Goal: Task Accomplishment & Management: Manage account settings

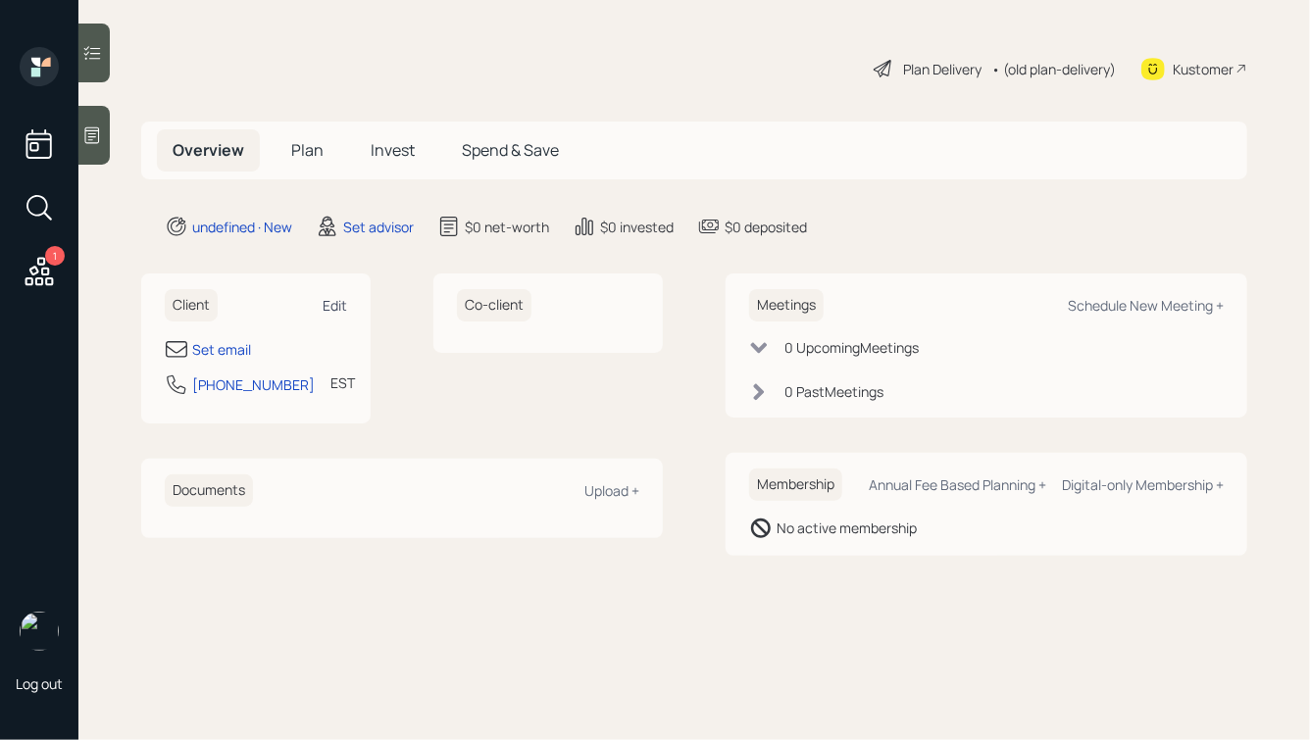
click at [338, 304] on div "Edit" at bounding box center [335, 305] width 25 height 19
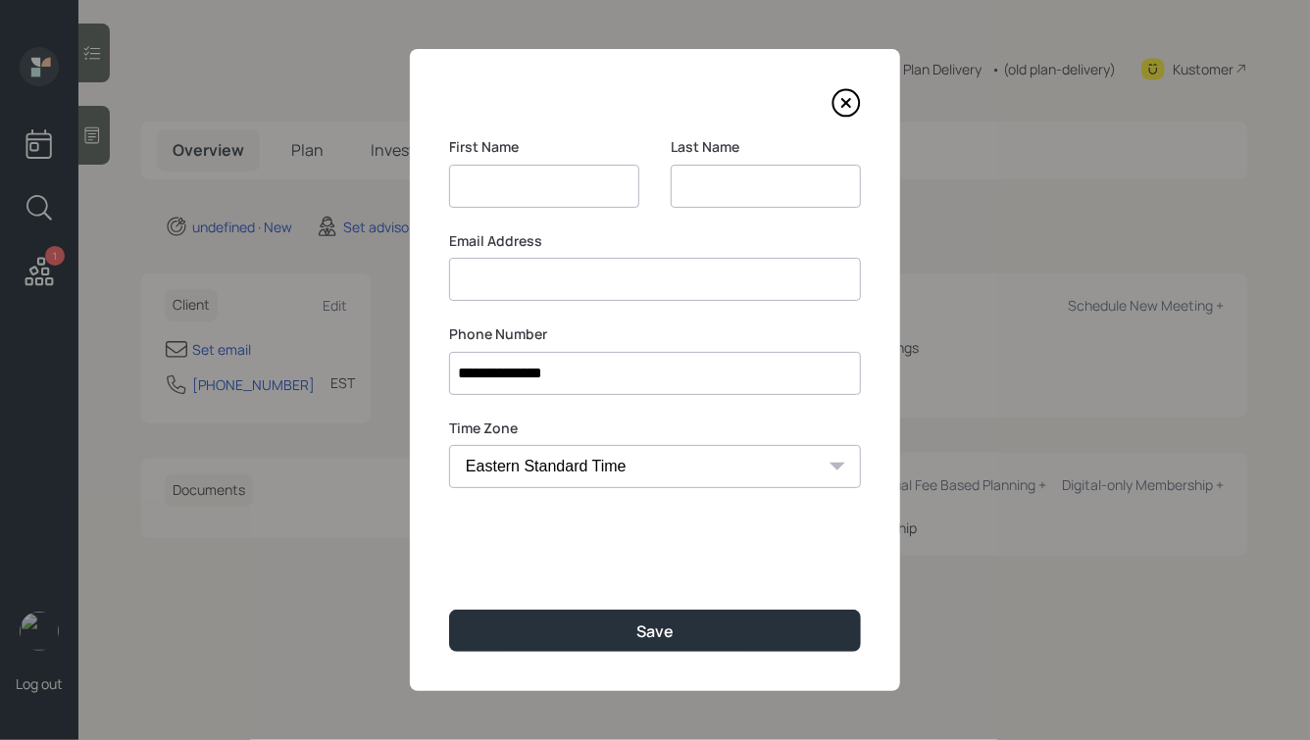
click at [839, 105] on icon at bounding box center [845, 102] width 29 height 29
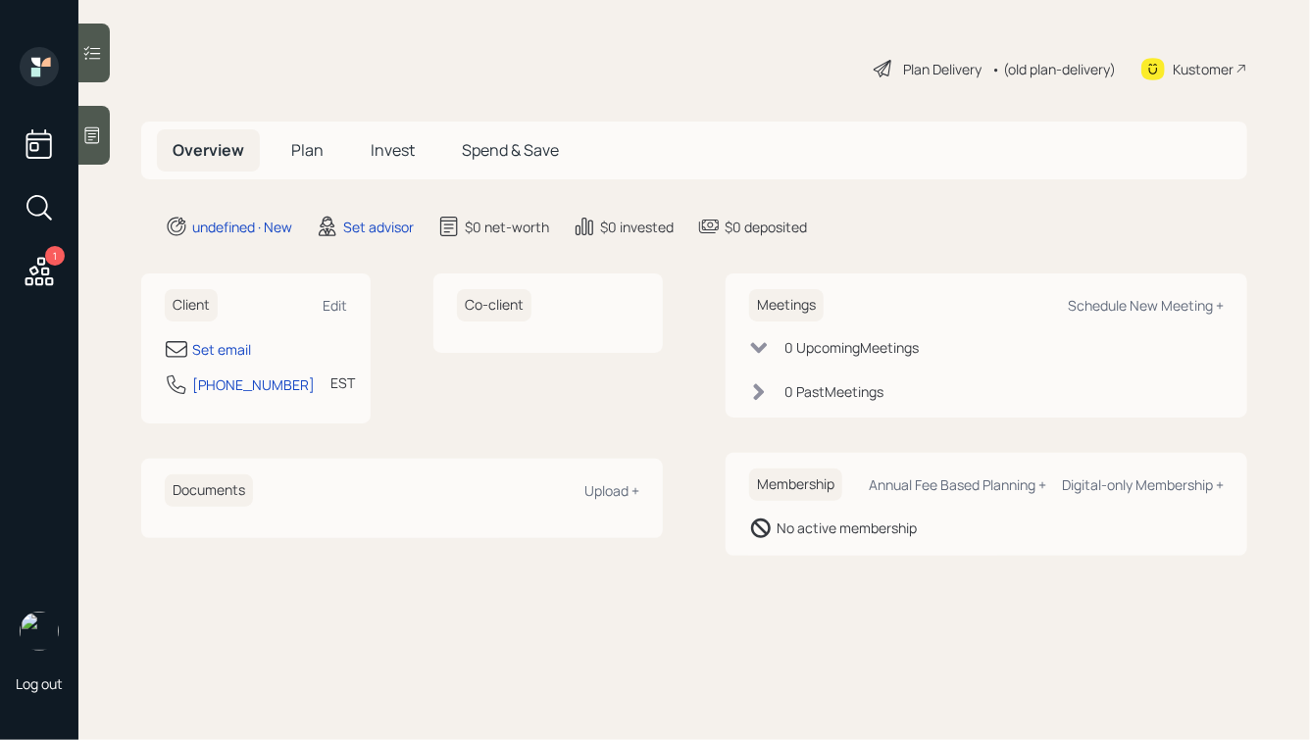
click at [100, 138] on icon at bounding box center [92, 135] width 20 height 20
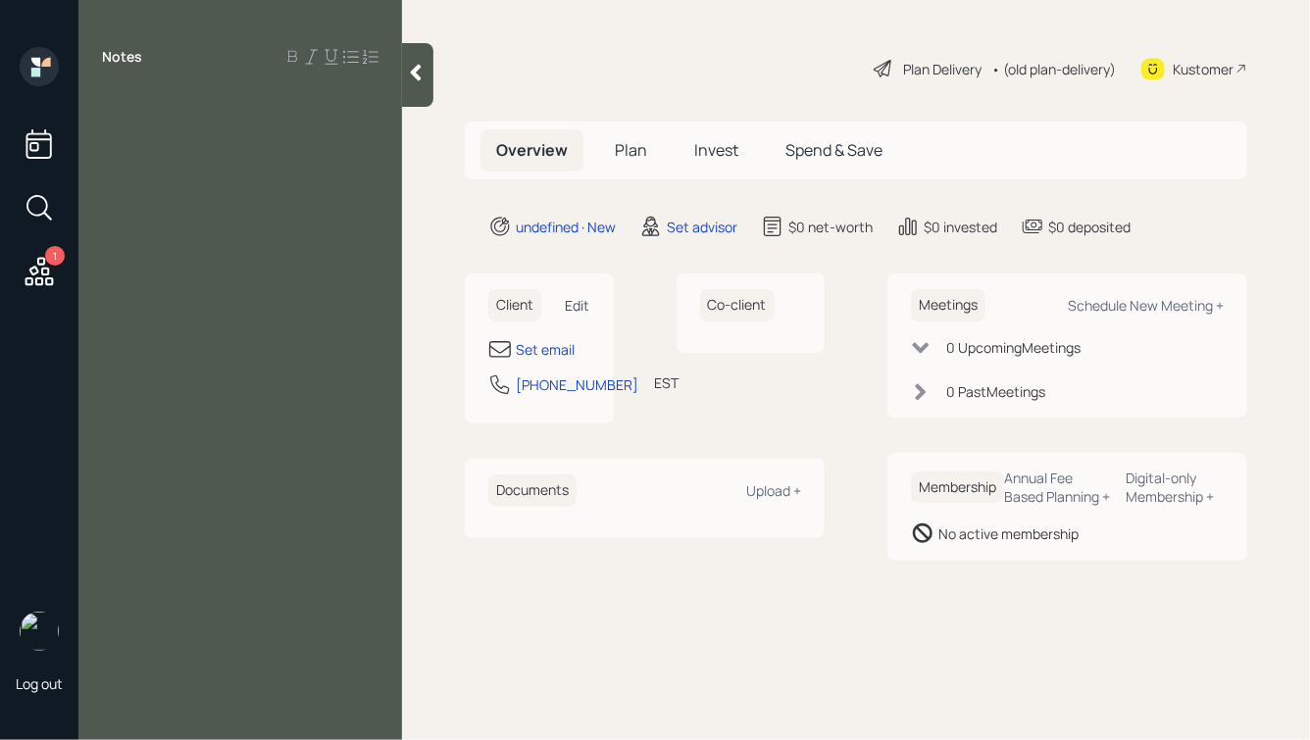
click at [580, 296] on div "Edit" at bounding box center [578, 305] width 25 height 19
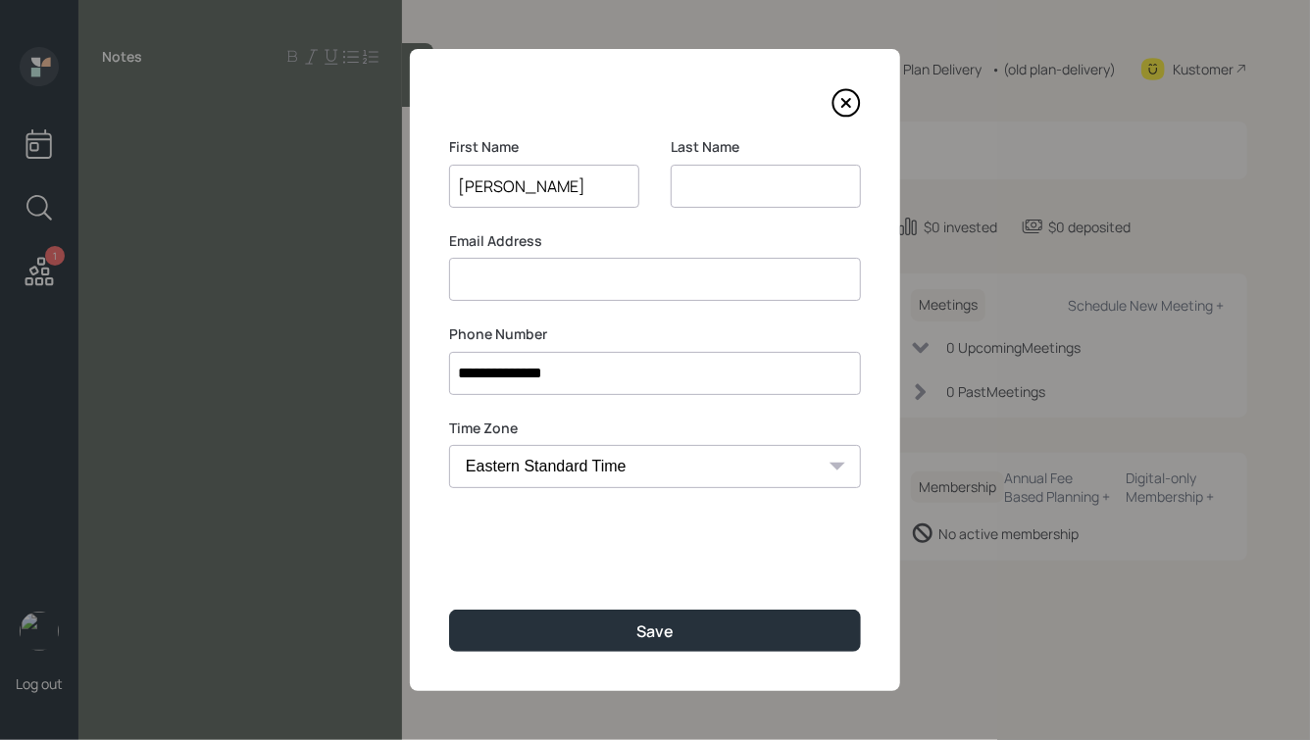
type input "[PERSON_NAME]"
type input "m"
type input "[PERSON_NAME]"
click at [607, 601] on div "**********" at bounding box center [655, 370] width 490 height 642
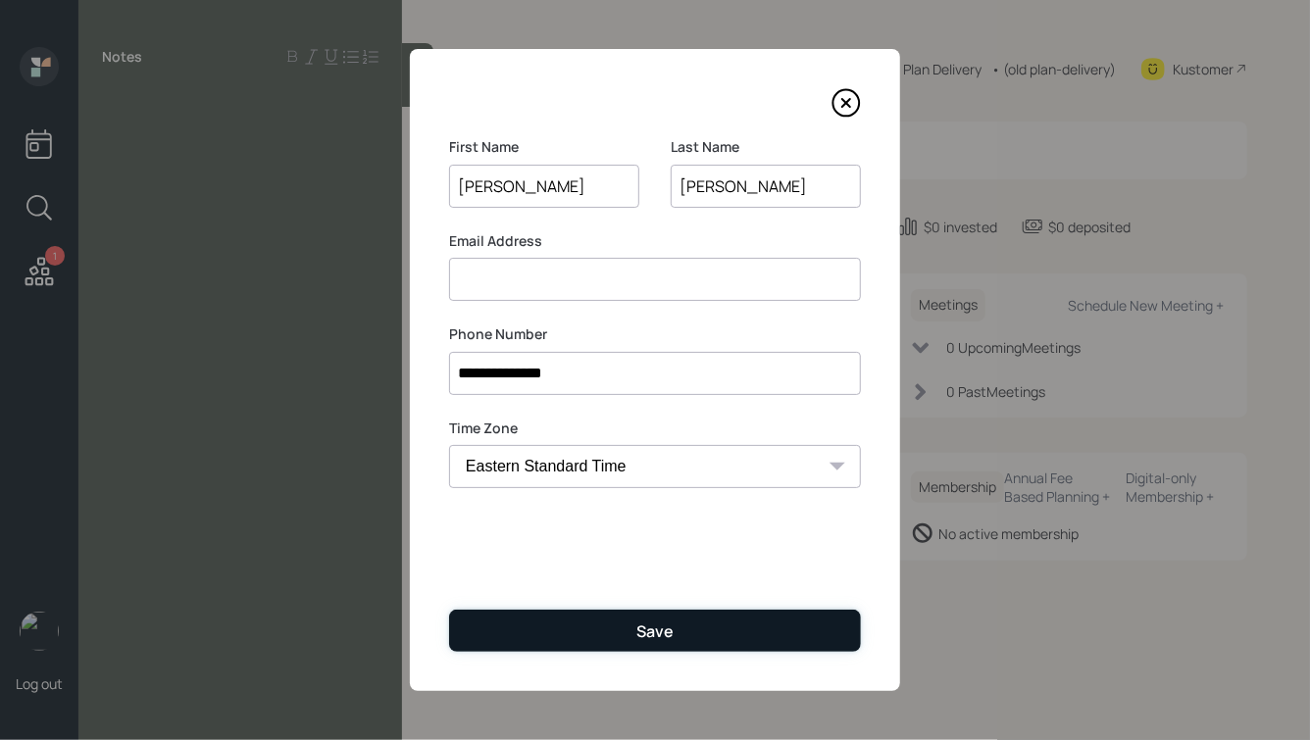
click at [604, 619] on button "Save" at bounding box center [655, 631] width 412 height 42
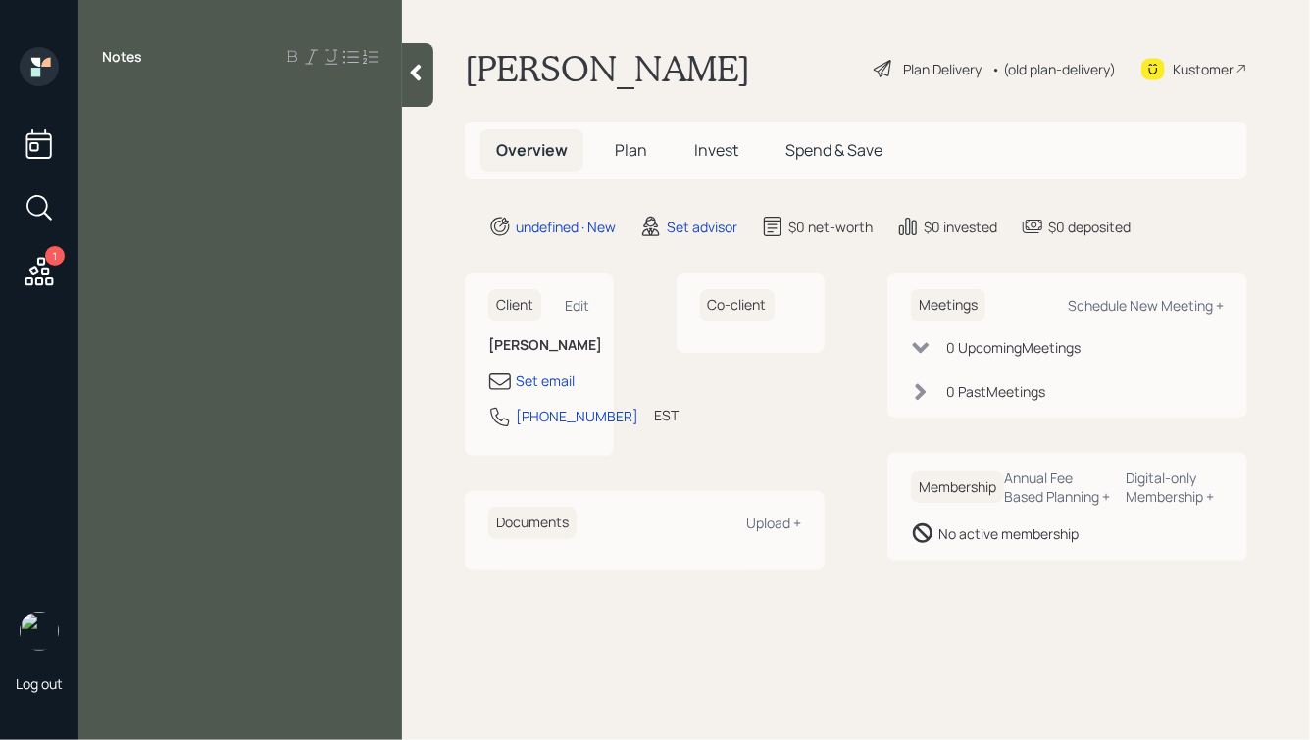
click at [160, 115] on div "Notes" at bounding box center [240, 382] width 324 height 670
click at [128, 104] on div at bounding box center [240, 101] width 276 height 22
click at [541, 391] on div "Set email" at bounding box center [545, 381] width 59 height 21
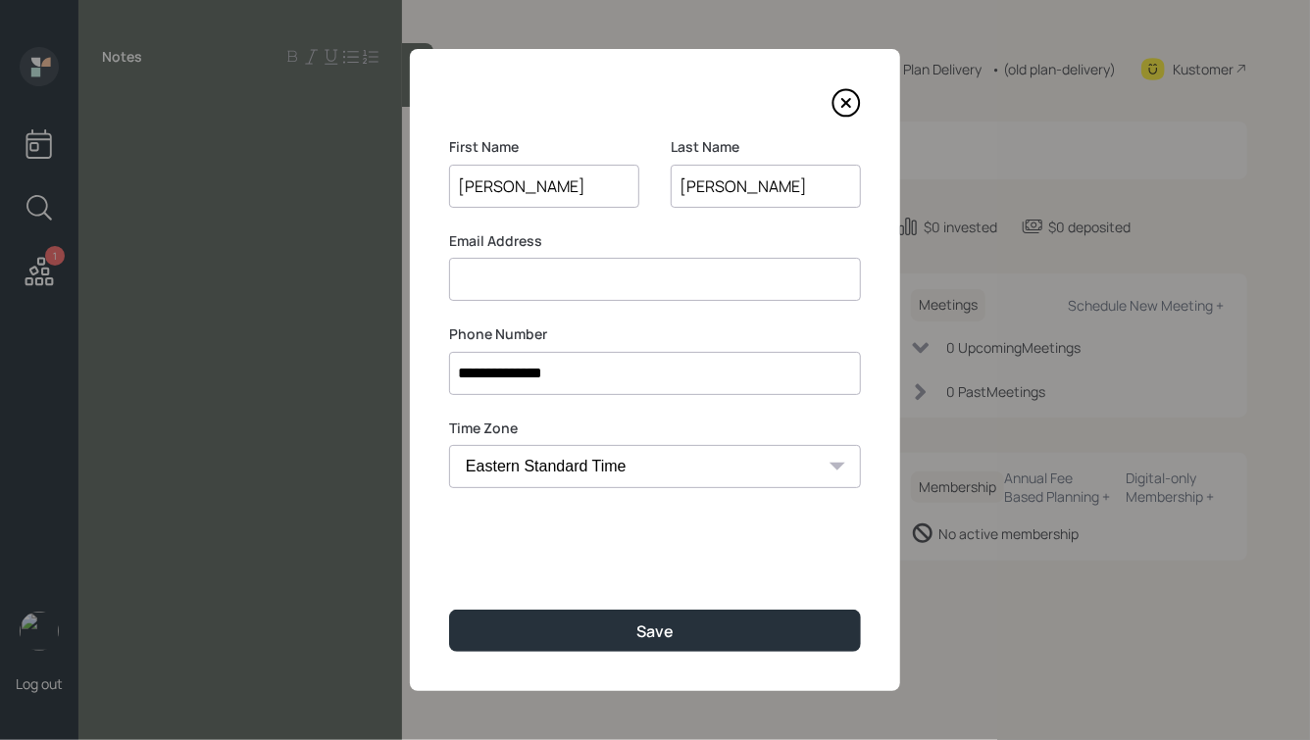
click at [546, 286] on input at bounding box center [655, 279] width 412 height 43
type input "[EMAIL_ADDRESS][DOMAIN_NAME]"
click at [449, 610] on button "Save" at bounding box center [655, 631] width 412 height 42
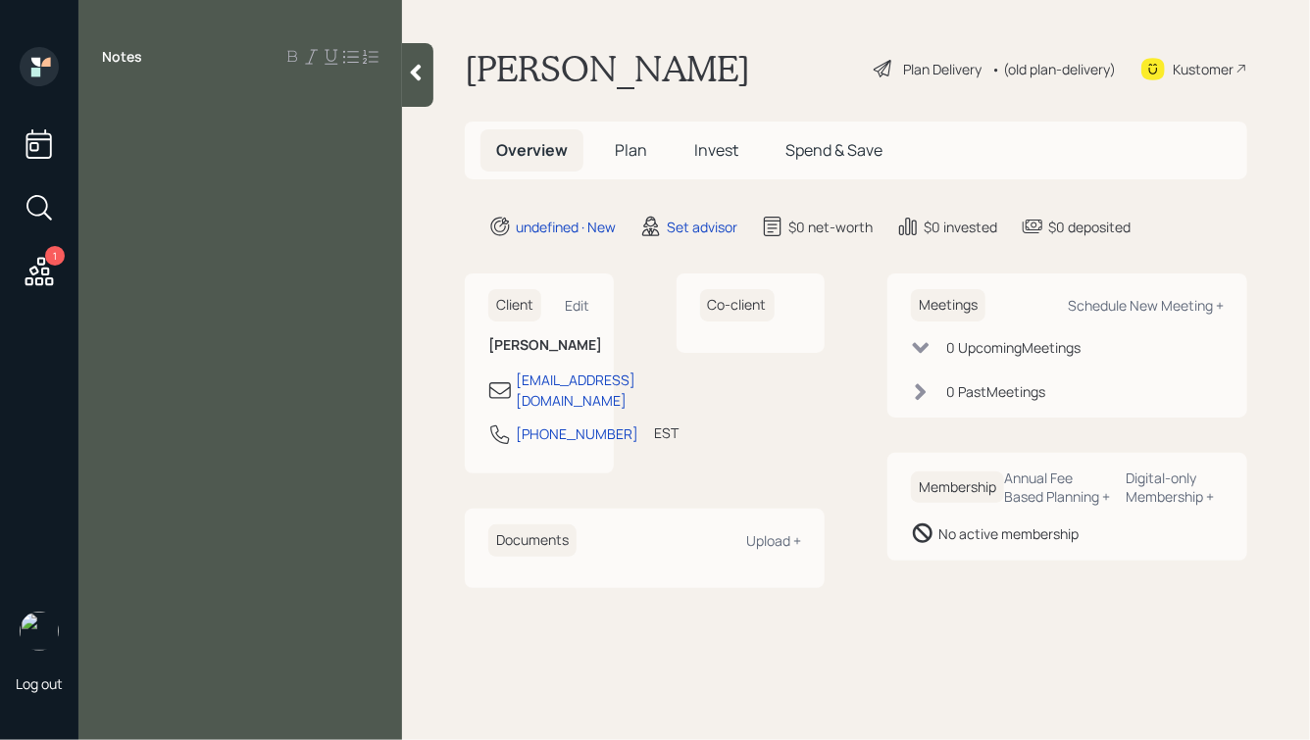
click at [185, 107] on div at bounding box center [240, 101] width 276 height 22
click at [105, 99] on span "$500k in old 401k" at bounding box center [163, 101] width 122 height 22
drag, startPoint x: 232, startPoint y: 188, endPoint x: 94, endPoint y: 190, distance: 138.2
click at [94, 190] on div "Retired Worked for postal service, still carries their health insurance $500k i…" at bounding box center [240, 144] width 324 height 108
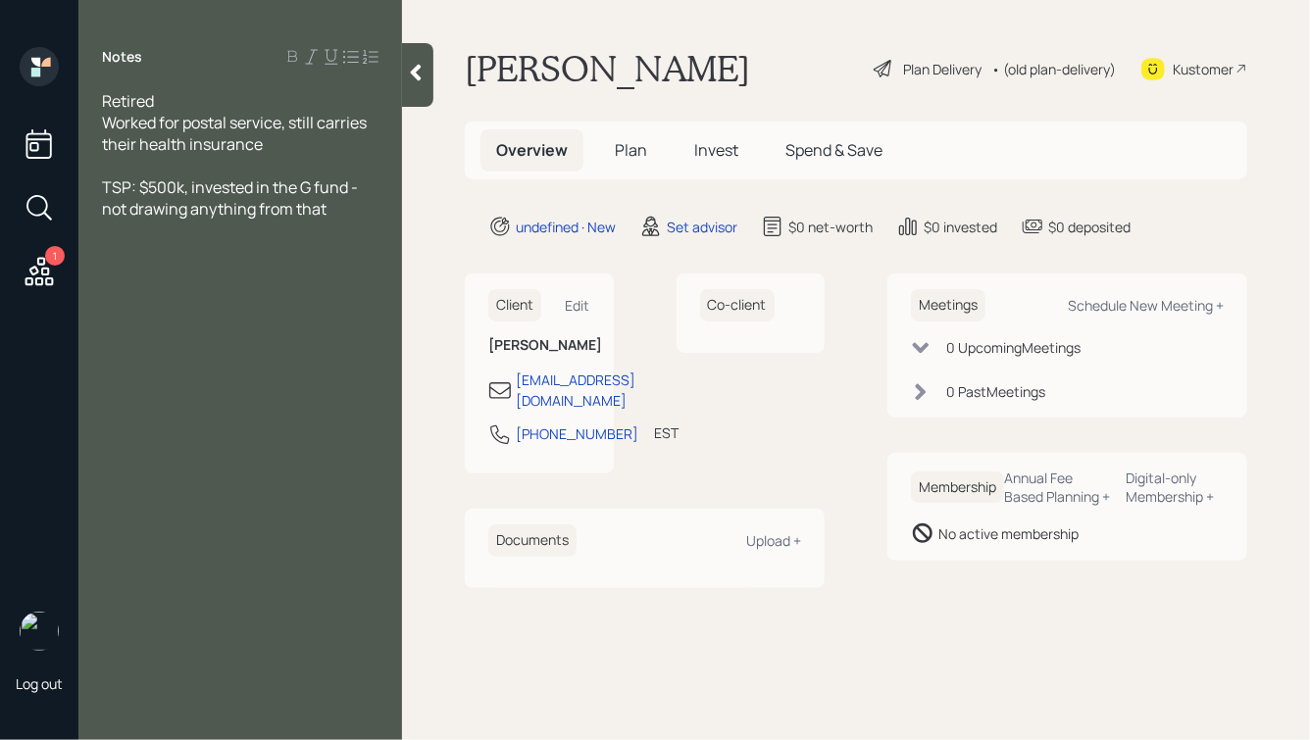
click at [286, 175] on div at bounding box center [240, 166] width 276 height 22
click at [103, 255] on span "SS:" at bounding box center [114, 252] width 25 height 22
click at [173, 105] on div "Retired" at bounding box center [240, 101] width 276 height 22
click at [205, 252] on div "His SS:" at bounding box center [240, 252] width 276 height 22
click at [325, 206] on div "TSP: $500k, invested in the G fund - not drawing anything from that" at bounding box center [240, 197] width 276 height 43
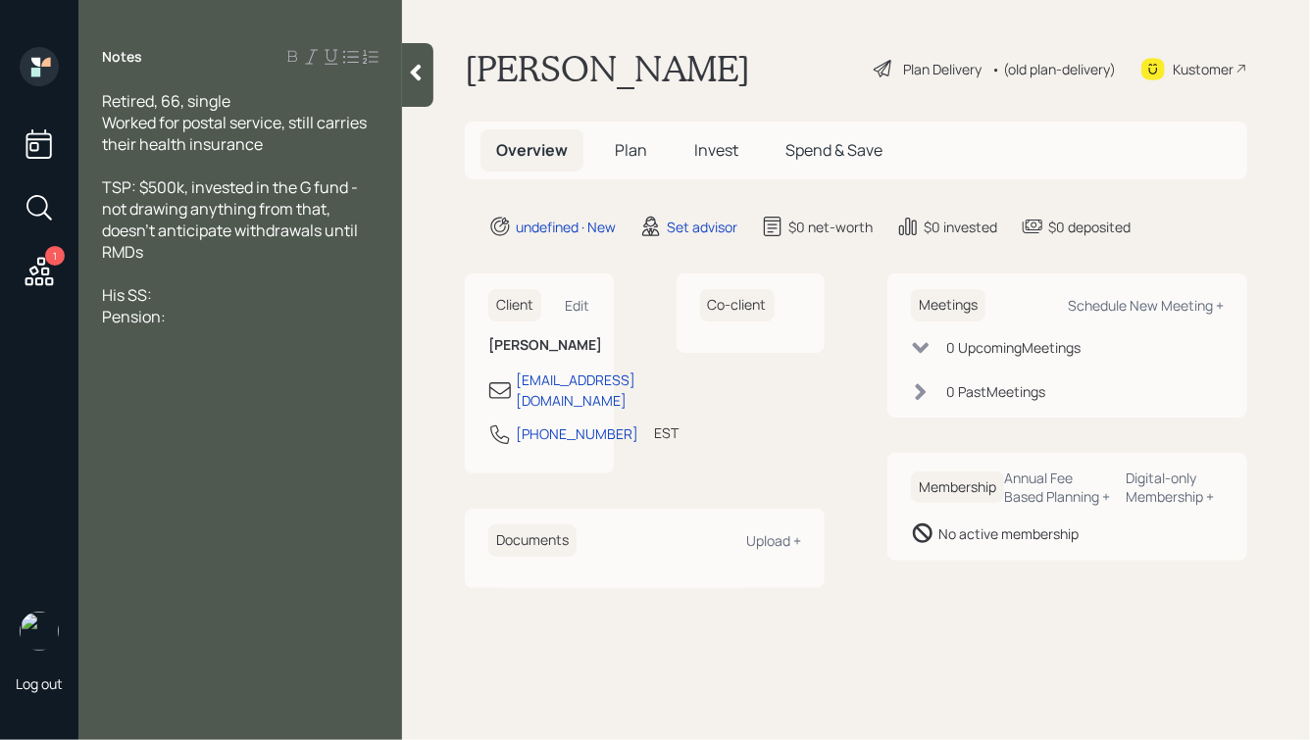
click at [191, 302] on div "His SS:" at bounding box center [240, 295] width 276 height 22
click at [195, 322] on div "Pension:" at bounding box center [240, 317] width 276 height 22
click at [238, 293] on div "His SS: $2,043" at bounding box center [240, 295] width 276 height 22
click at [290, 318] on div "Pension: $2,431 gross" at bounding box center [240, 317] width 276 height 22
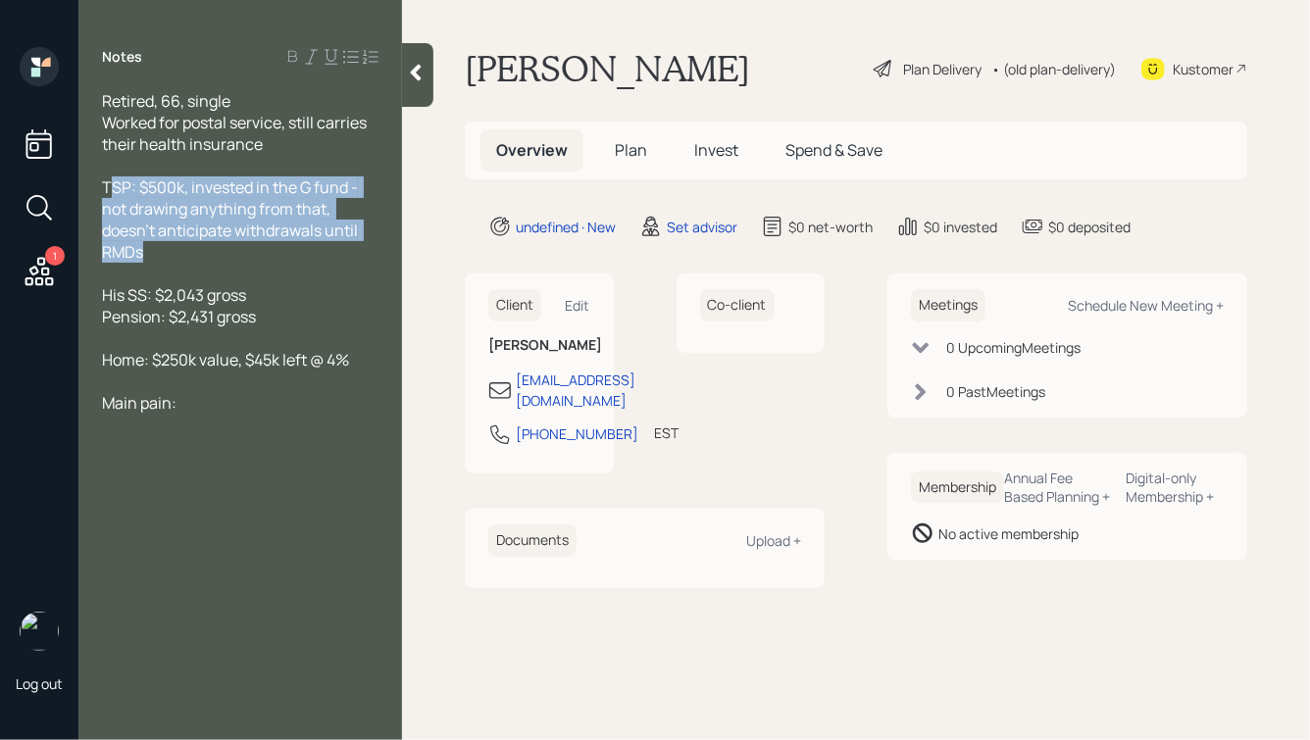
drag, startPoint x: 163, startPoint y: 252, endPoint x: 115, endPoint y: 175, distance: 91.1
click at [116, 175] on div "Retired, 66, single Worked for postal service, still carries their health insur…" at bounding box center [240, 252] width 276 height 324
click at [115, 175] on div at bounding box center [240, 166] width 276 height 22
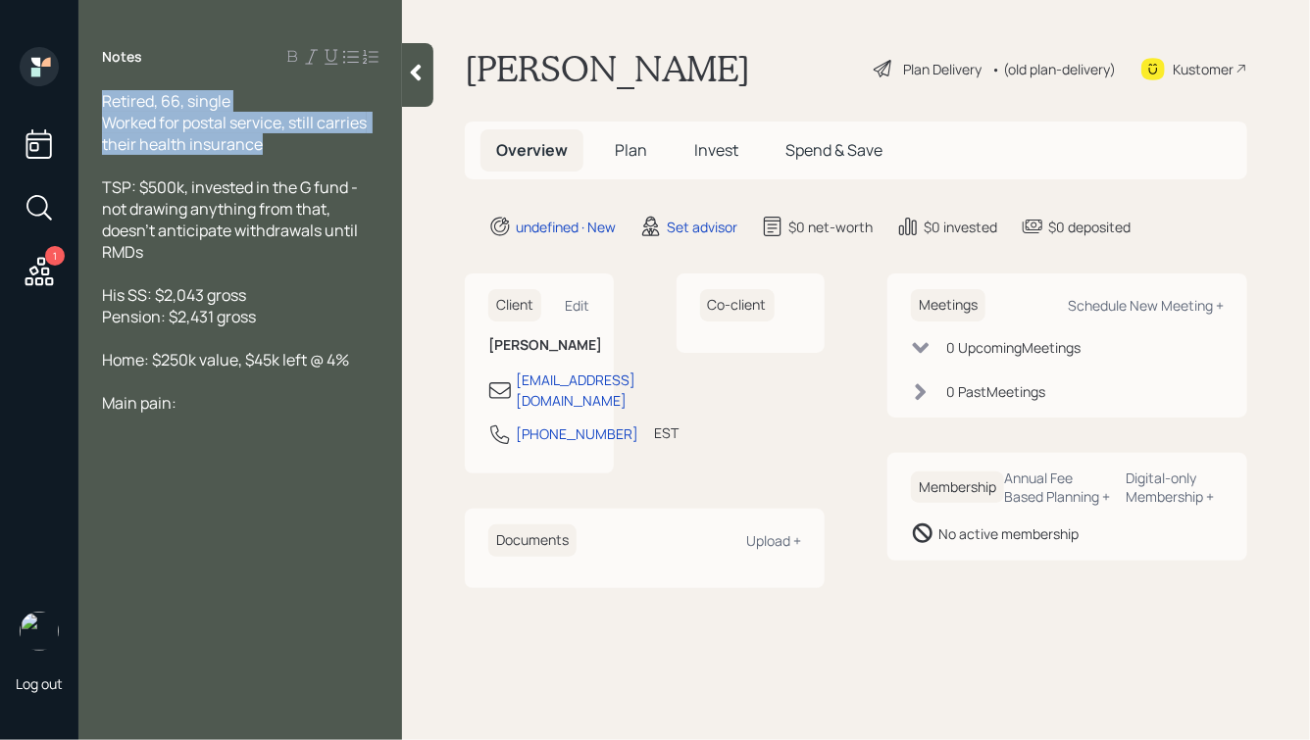
drag, startPoint x: 280, startPoint y: 144, endPoint x: 88, endPoint y: 80, distance: 202.4
click at [88, 81] on div "Notes Retired, 66, single Worked for postal service, still carries their health…" at bounding box center [240, 382] width 324 height 670
click at [229, 137] on span "Worked for postal service, still carries their health insurance" at bounding box center [236, 133] width 268 height 43
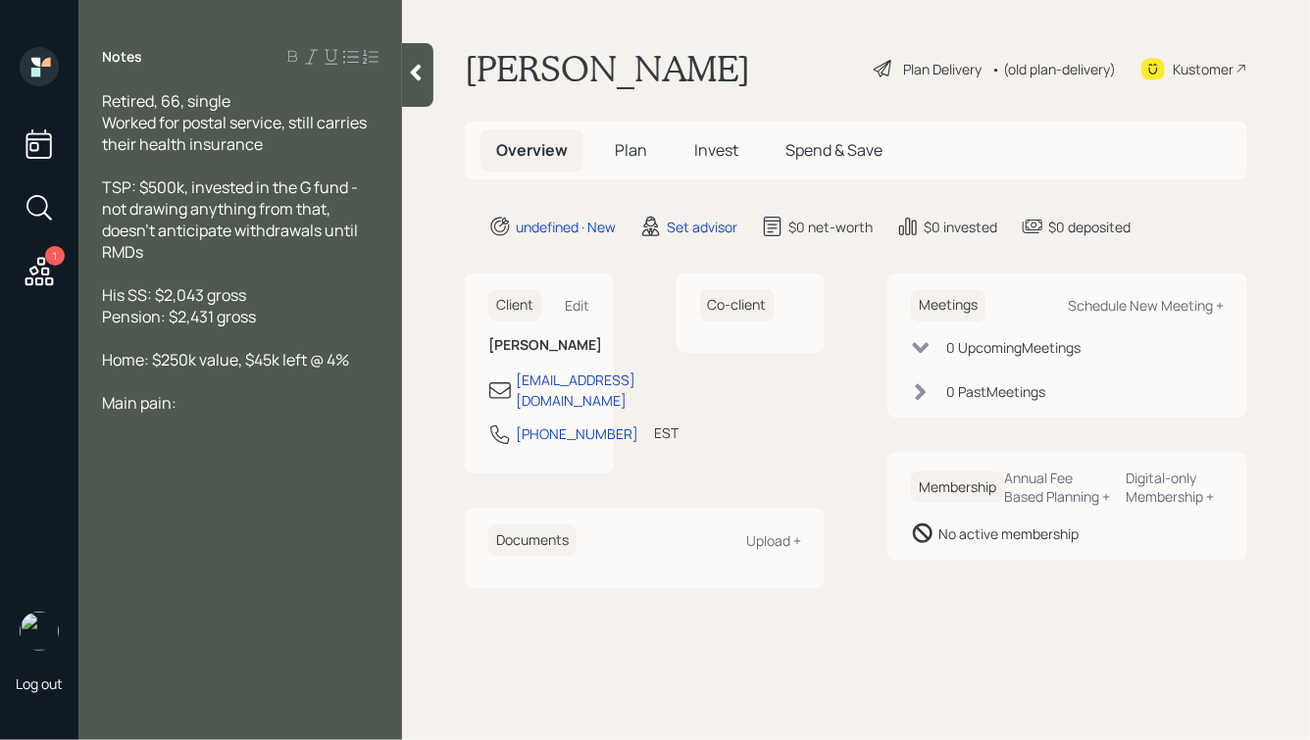
click at [414, 75] on icon at bounding box center [416, 73] width 11 height 17
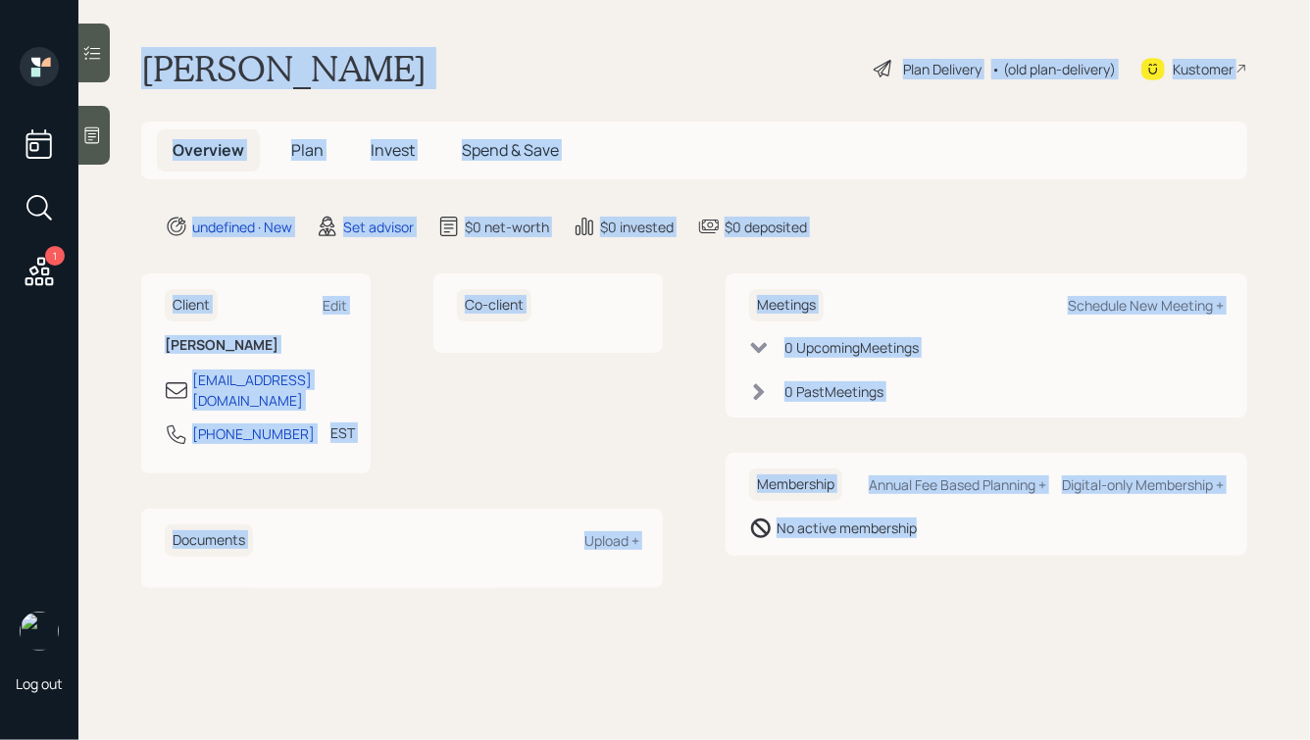
drag, startPoint x: 143, startPoint y: 55, endPoint x: 902, endPoint y: 594, distance: 930.8
click at [902, 594] on main "[PERSON_NAME] Plan Delivery • (old plan-delivery) Kustomer Overview Plan Invest…" at bounding box center [693, 370] width 1231 height 740
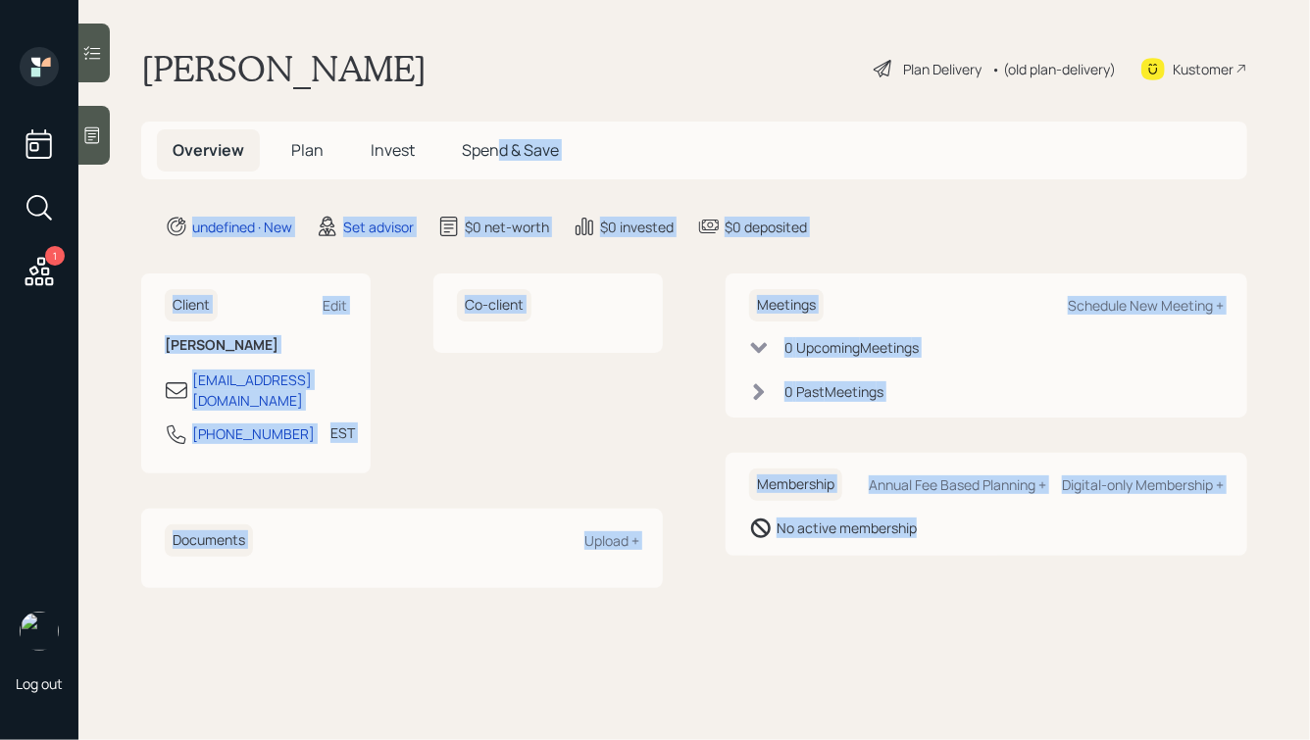
drag, startPoint x: 974, startPoint y: 596, endPoint x: 458, endPoint y: 106, distance: 712.2
click at [458, 107] on main "[PERSON_NAME] Plan Delivery • (old plan-delivery) Kustomer Overview Plan Invest…" at bounding box center [693, 370] width 1231 height 740
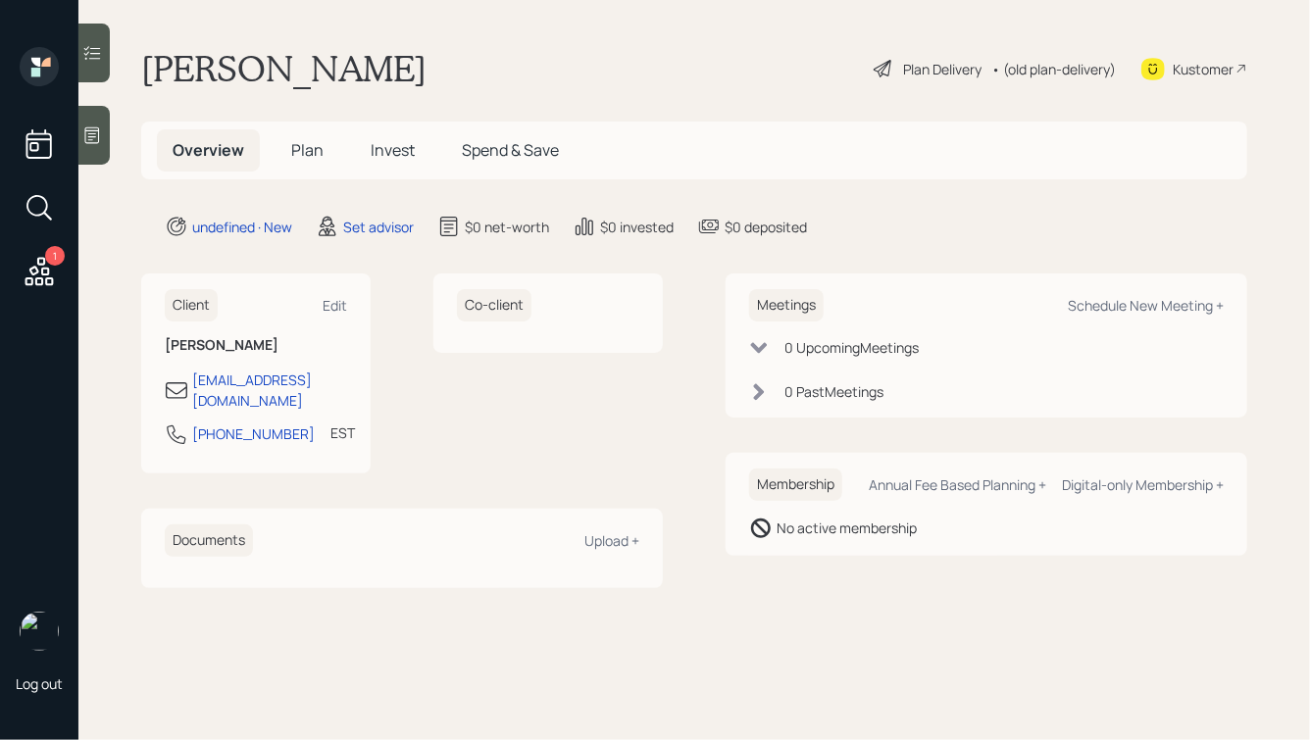
click at [407, 69] on h1 "[PERSON_NAME]" at bounding box center [283, 68] width 285 height 43
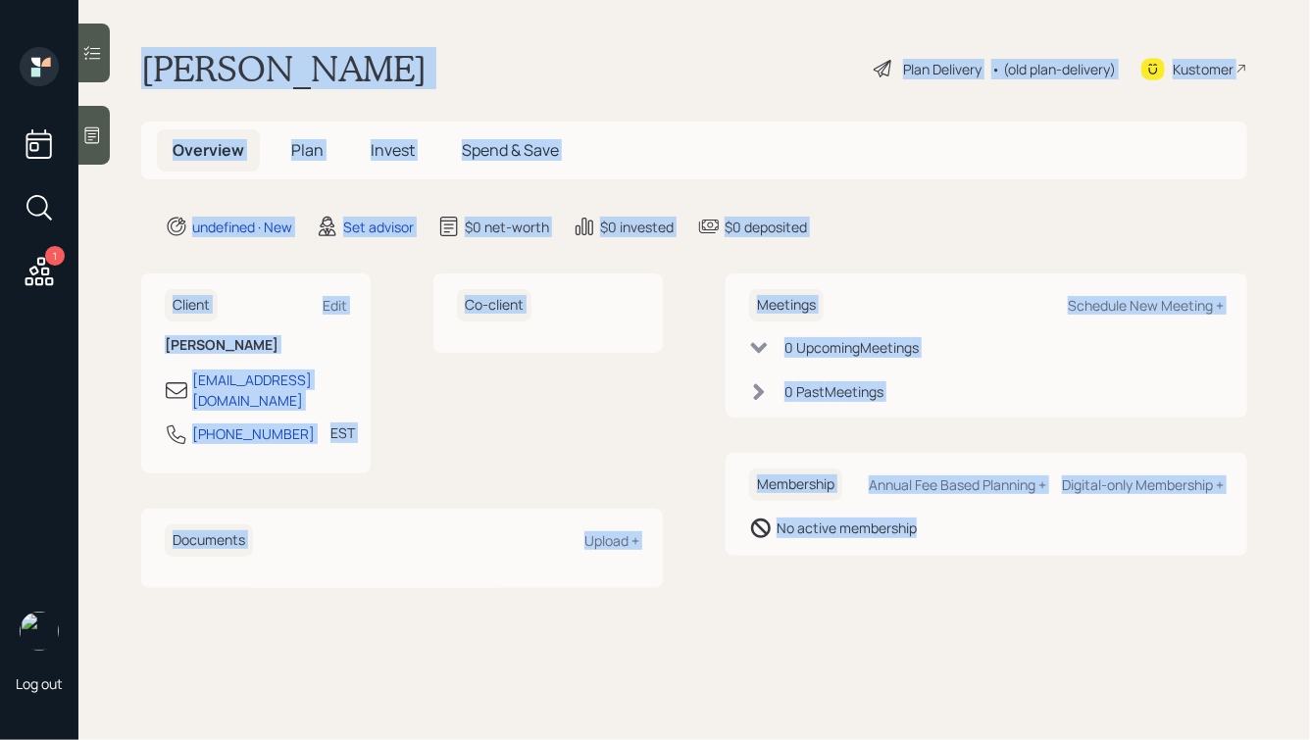
drag, startPoint x: 143, startPoint y: 65, endPoint x: 893, endPoint y: 577, distance: 908.5
click at [893, 577] on main "[PERSON_NAME] Plan Delivery • (old plan-delivery) Kustomer Overview Plan Invest…" at bounding box center [693, 370] width 1231 height 740
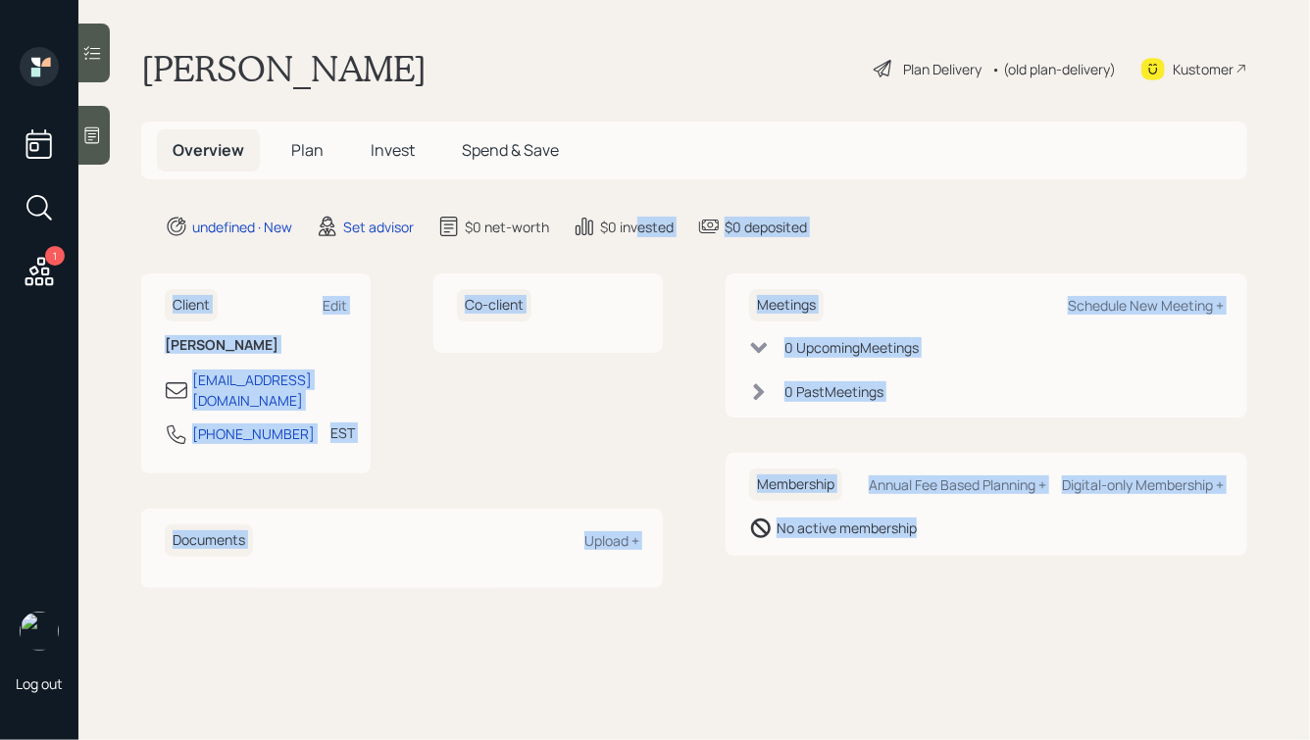
drag, startPoint x: 961, startPoint y: 563, endPoint x: 578, endPoint y: 153, distance: 560.4
click at [578, 154] on main "[PERSON_NAME] Plan Delivery • (old plan-delivery) Kustomer Overview Plan Invest…" at bounding box center [693, 370] width 1231 height 740
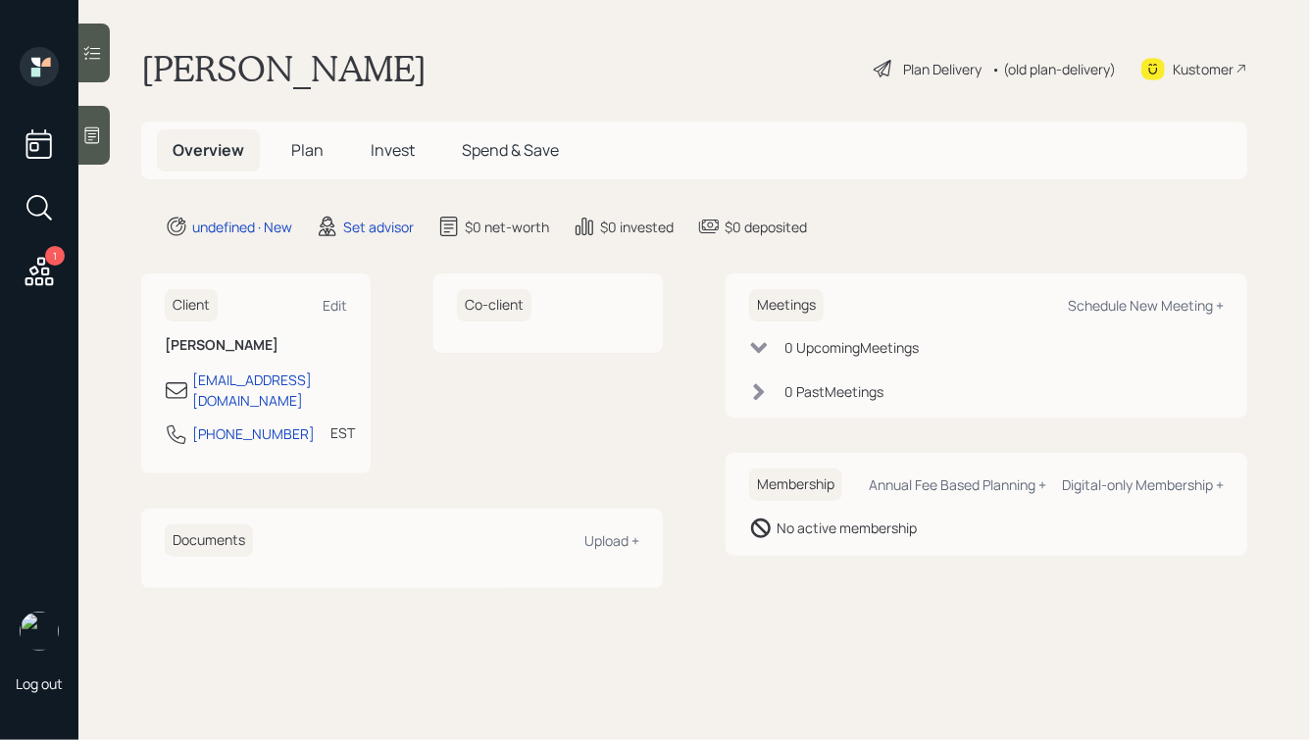
click at [503, 49] on div "[PERSON_NAME] Plan Delivery • (old plan-delivery) Kustomer" at bounding box center [694, 68] width 1106 height 43
click at [1096, 305] on div "Schedule New Meeting +" at bounding box center [1146, 305] width 156 height 19
select select "round-[PERSON_NAME]"
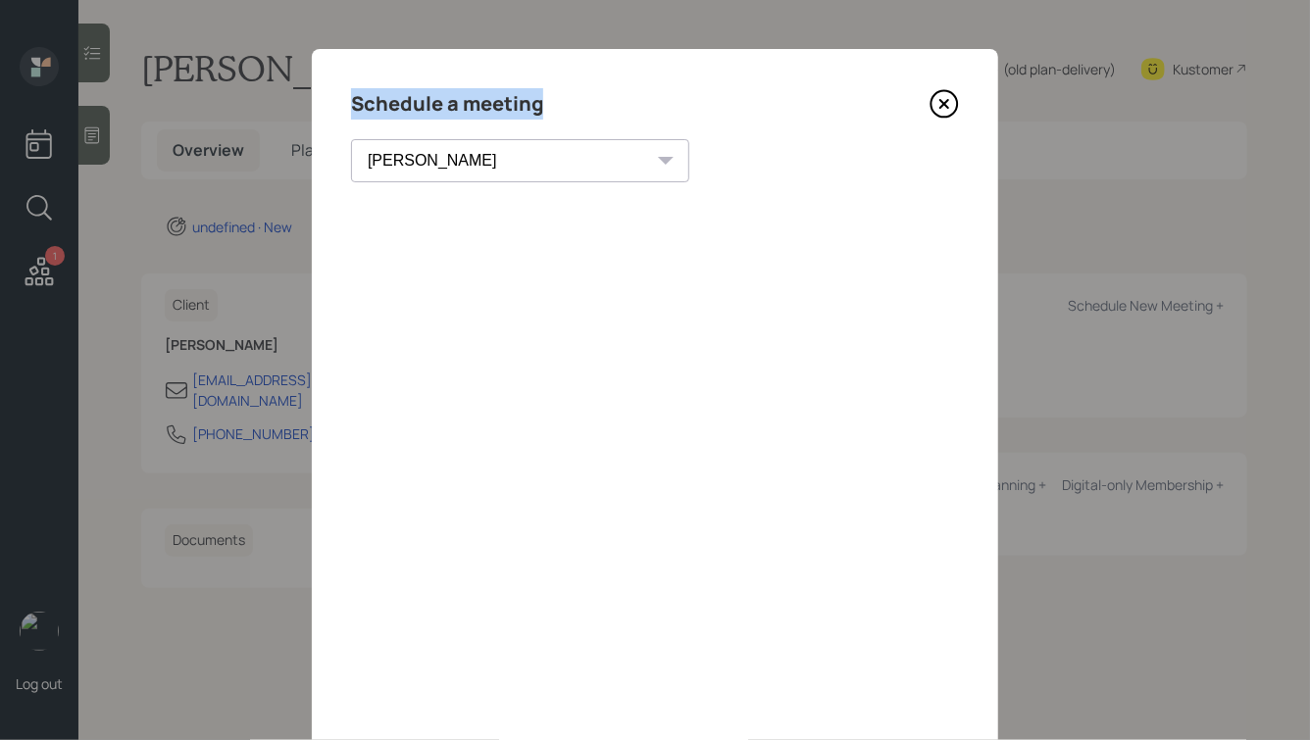
drag, startPoint x: 542, startPoint y: 108, endPoint x: 336, endPoint y: 83, distance: 207.3
click at [336, 83] on div "Schedule a meeting [PERSON_NAME] [PERSON_NAME] [PERSON_NAME] [PERSON_NAME] [PER…" at bounding box center [655, 441] width 686 height 784
click at [445, 99] on h4 "Schedule a meeting" at bounding box center [447, 103] width 192 height 31
click at [944, 102] on icon at bounding box center [944, 104] width 8 height 8
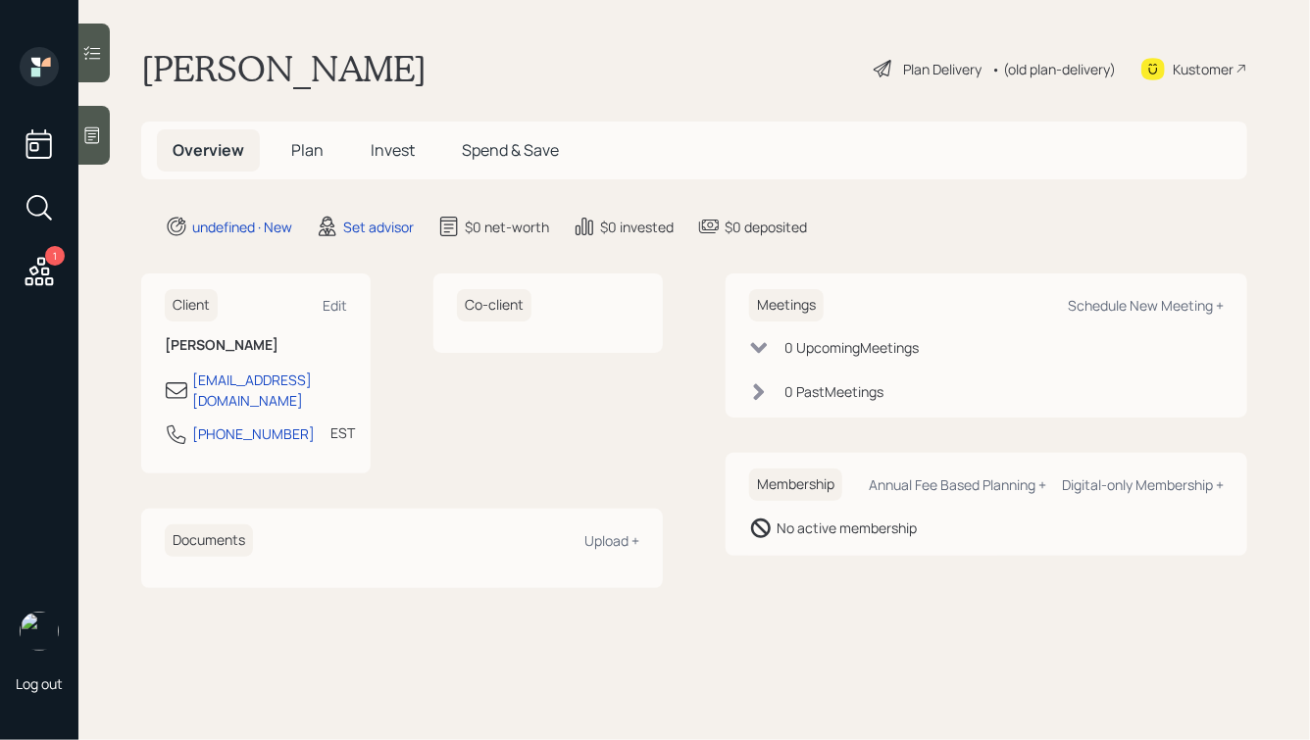
drag, startPoint x: 905, startPoint y: 239, endPoint x: 524, endPoint y: 23, distance: 437.7
click at [526, 24] on main "[PERSON_NAME] Plan Delivery • (old plan-delivery) Kustomer Overview Plan Invest…" at bounding box center [693, 370] width 1231 height 740
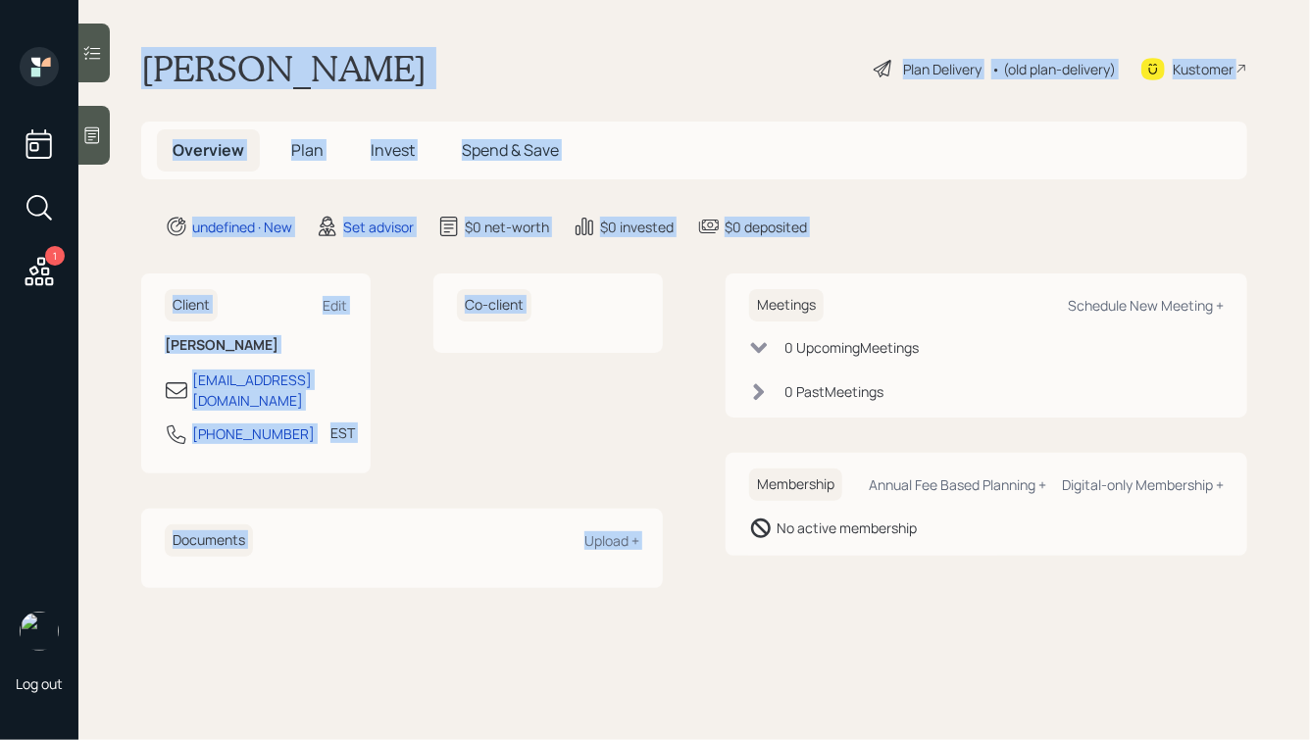
click at [524, 23] on main "[PERSON_NAME] Plan Delivery • (old plan-delivery) Kustomer Overview Plan Invest…" at bounding box center [693, 370] width 1231 height 740
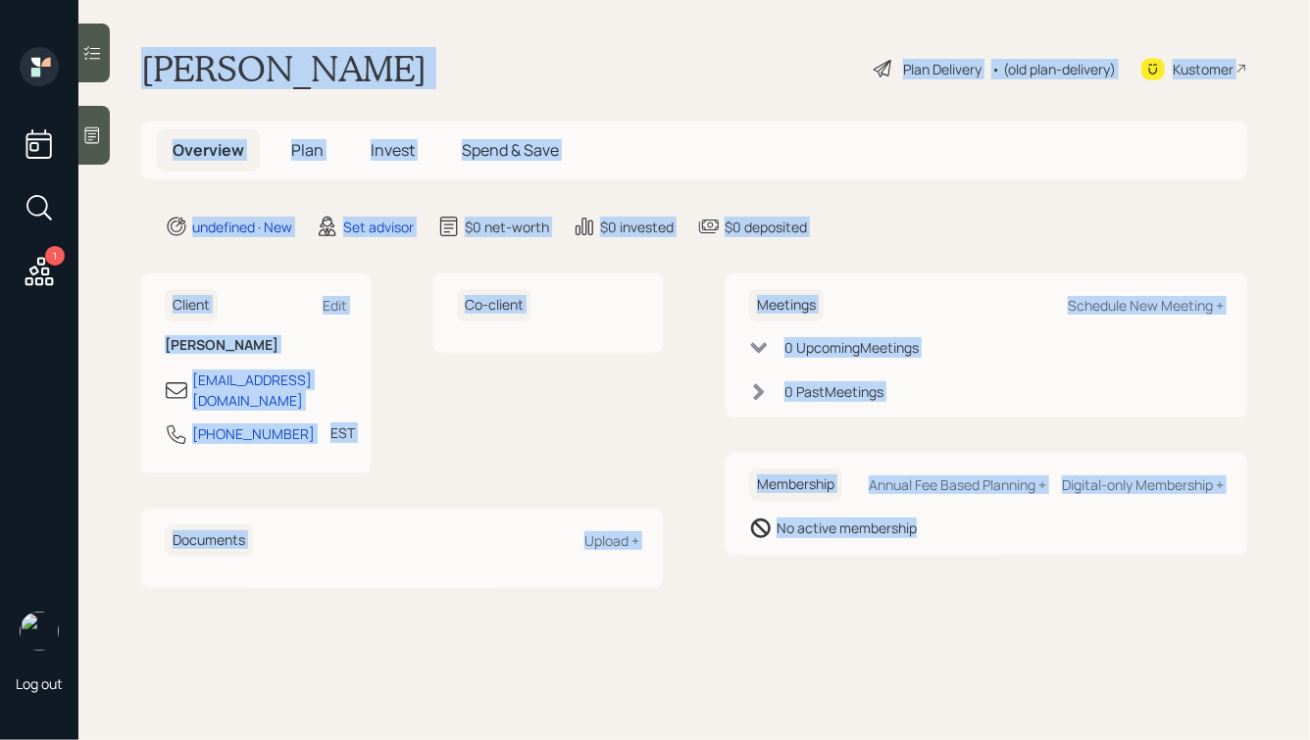
drag, startPoint x: 139, startPoint y: 53, endPoint x: 950, endPoint y: 581, distance: 967.7
click at [950, 581] on main "[PERSON_NAME] Plan Delivery • (old plan-delivery) Kustomer Overview Plan Invest…" at bounding box center [693, 370] width 1231 height 740
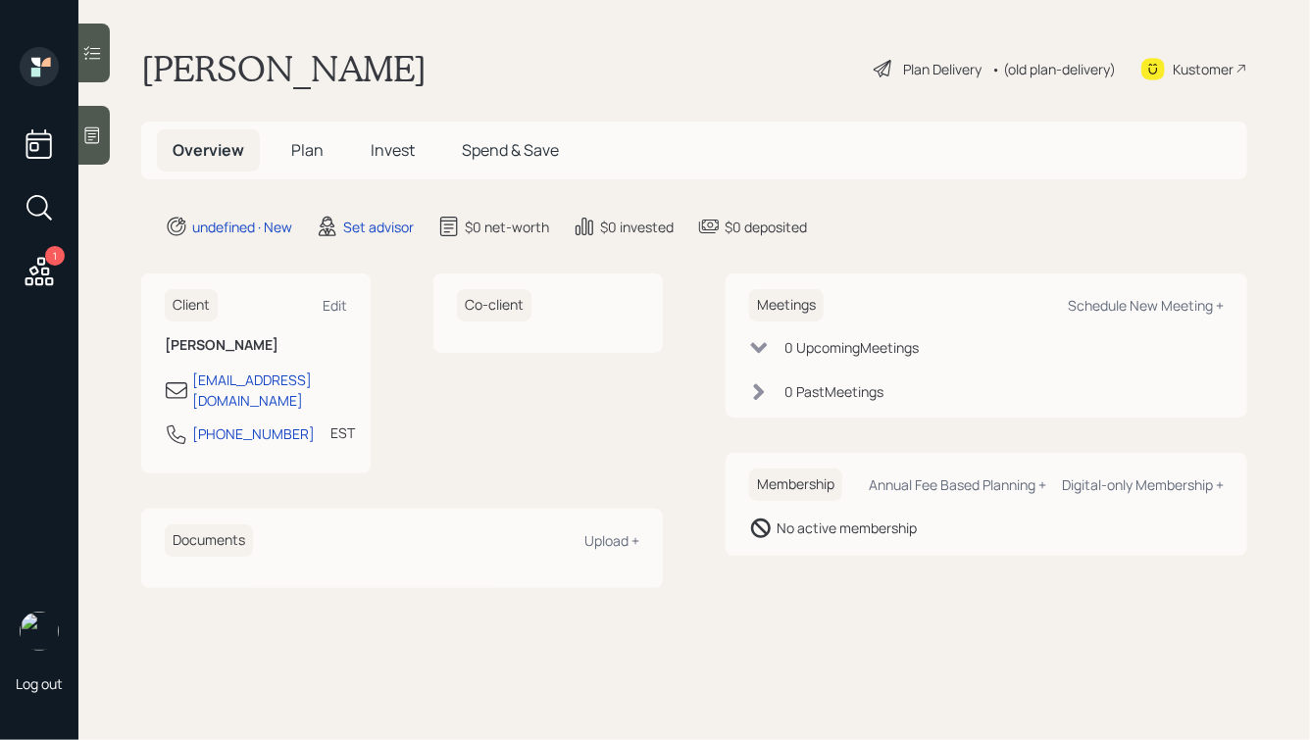
drag, startPoint x: 1017, startPoint y: 586, endPoint x: 586, endPoint y: 59, distance: 680.7
click at [586, 59] on main "[PERSON_NAME] Plan Delivery • (old plan-delivery) Kustomer Overview Plan Invest…" at bounding box center [693, 370] width 1231 height 740
click at [503, 54] on div "[PERSON_NAME] Plan Delivery • (old plan-delivery) Kustomer" at bounding box center [694, 68] width 1106 height 43
click at [690, 351] on div "Client Edit [PERSON_NAME] [EMAIL_ADDRESS][DOMAIN_NAME] [PHONE_NUMBER] EST Curre…" at bounding box center [694, 431] width 1106 height 314
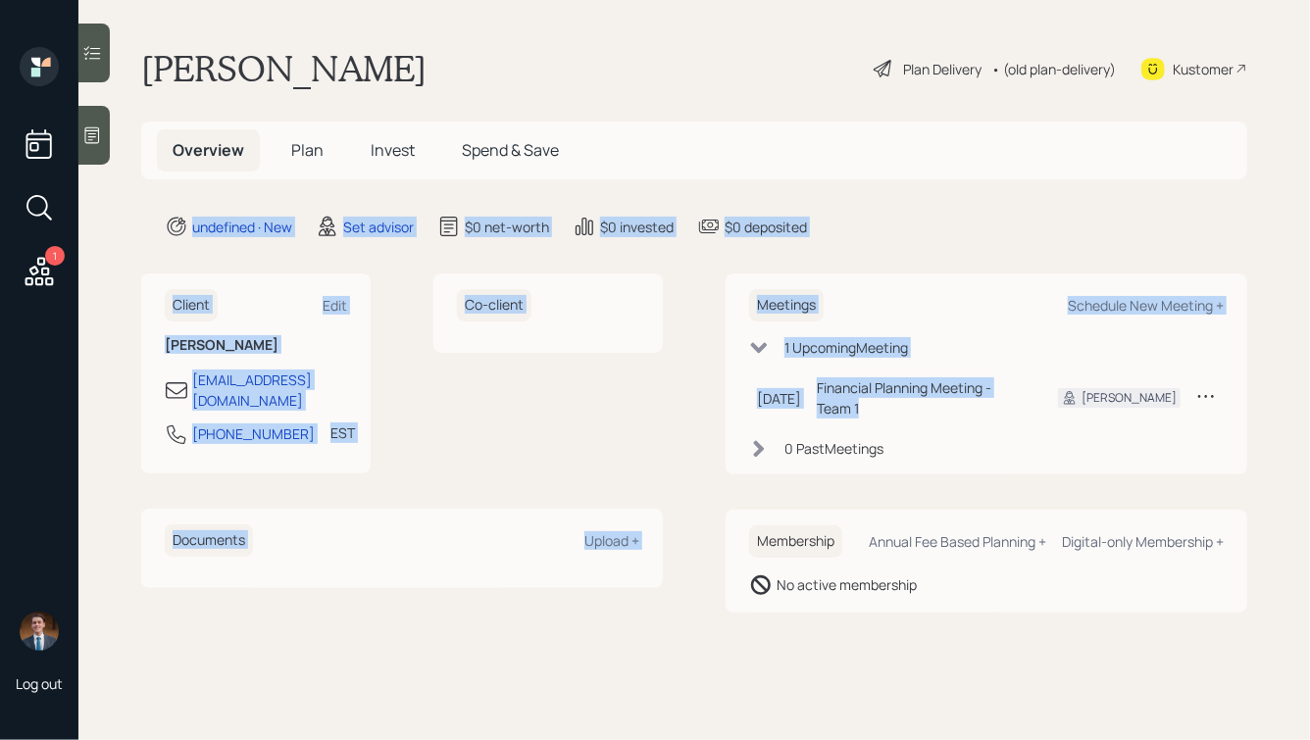
drag, startPoint x: 901, startPoint y: 413, endPoint x: 698, endPoint y: 144, distance: 336.7
click at [698, 144] on main "Michael Merriman Plan Delivery • (old plan-delivery) Kustomer Overview Plan Inv…" at bounding box center [693, 370] width 1231 height 740
click at [827, 220] on div "undefined · New Set advisor $0 net-worth $0 invested $0 deposited" at bounding box center [706, 227] width 1082 height 24
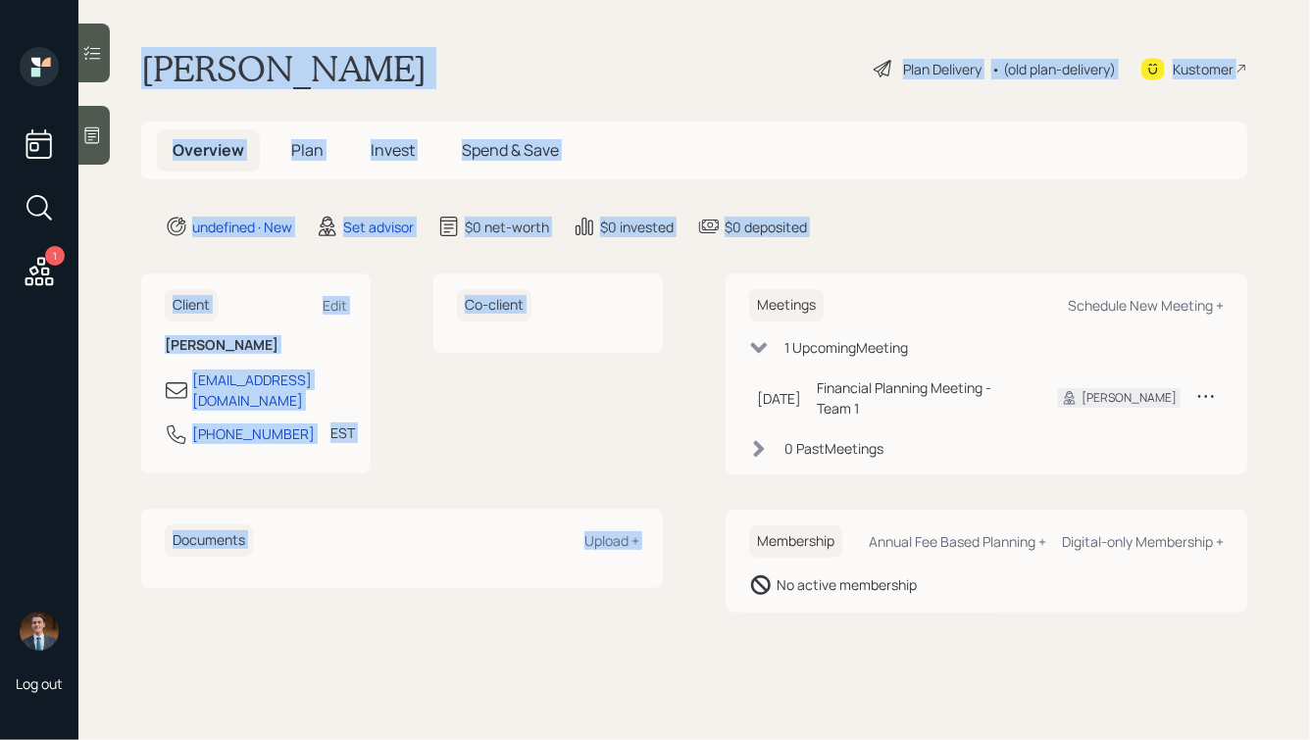
drag, startPoint x: 848, startPoint y: 251, endPoint x: 450, endPoint y: 2, distance: 469.5
click at [450, 3] on main "Michael Merriman Plan Delivery • (old plan-delivery) Kustomer Overview Plan Inv…" at bounding box center [693, 370] width 1231 height 740
click at [454, 47] on div "[PERSON_NAME] Plan Delivery • (old plan-delivery) Kustomer" at bounding box center [694, 68] width 1106 height 43
